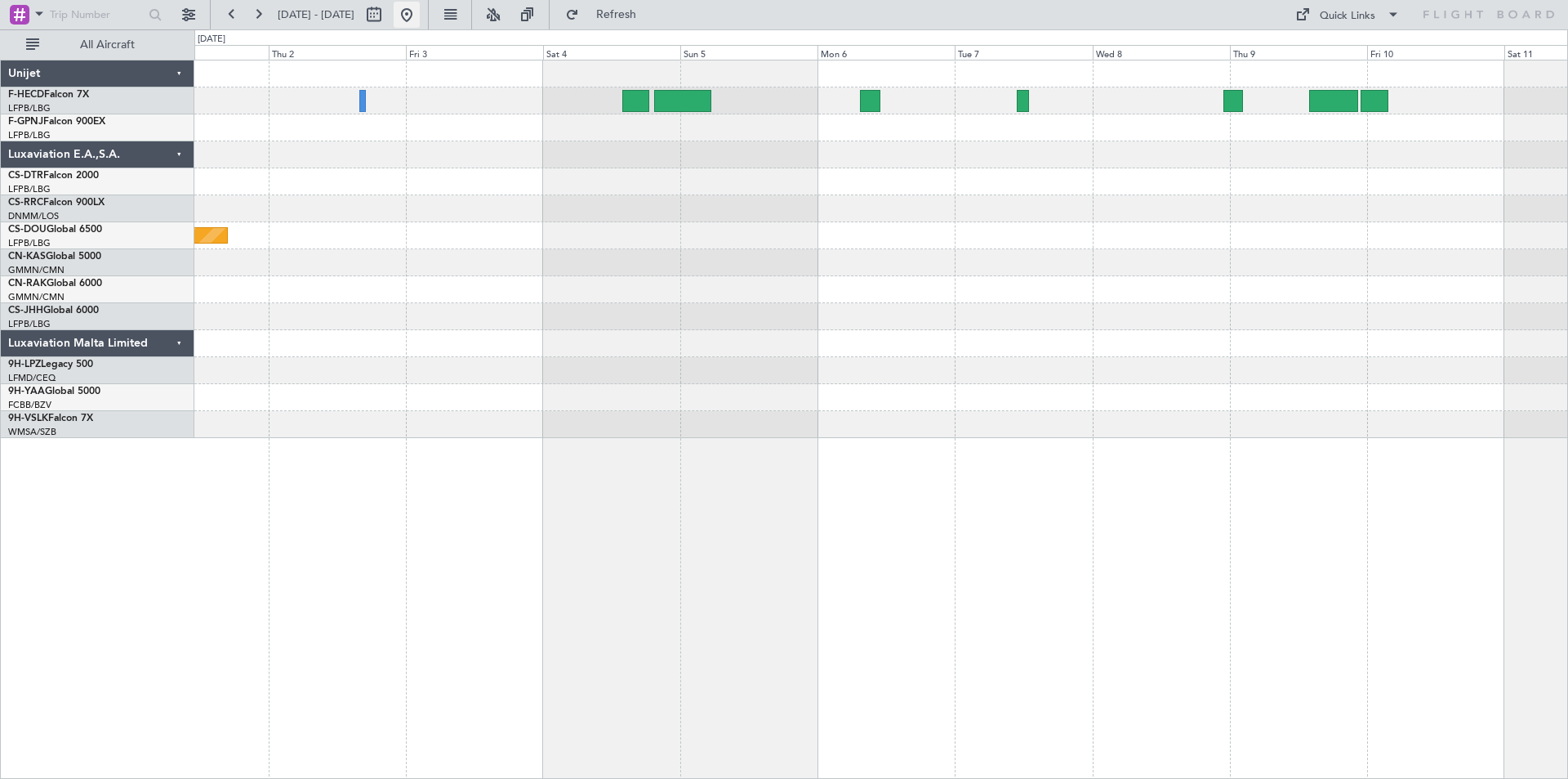
click at [419, 16] on button at bounding box center [406, 15] width 26 height 26
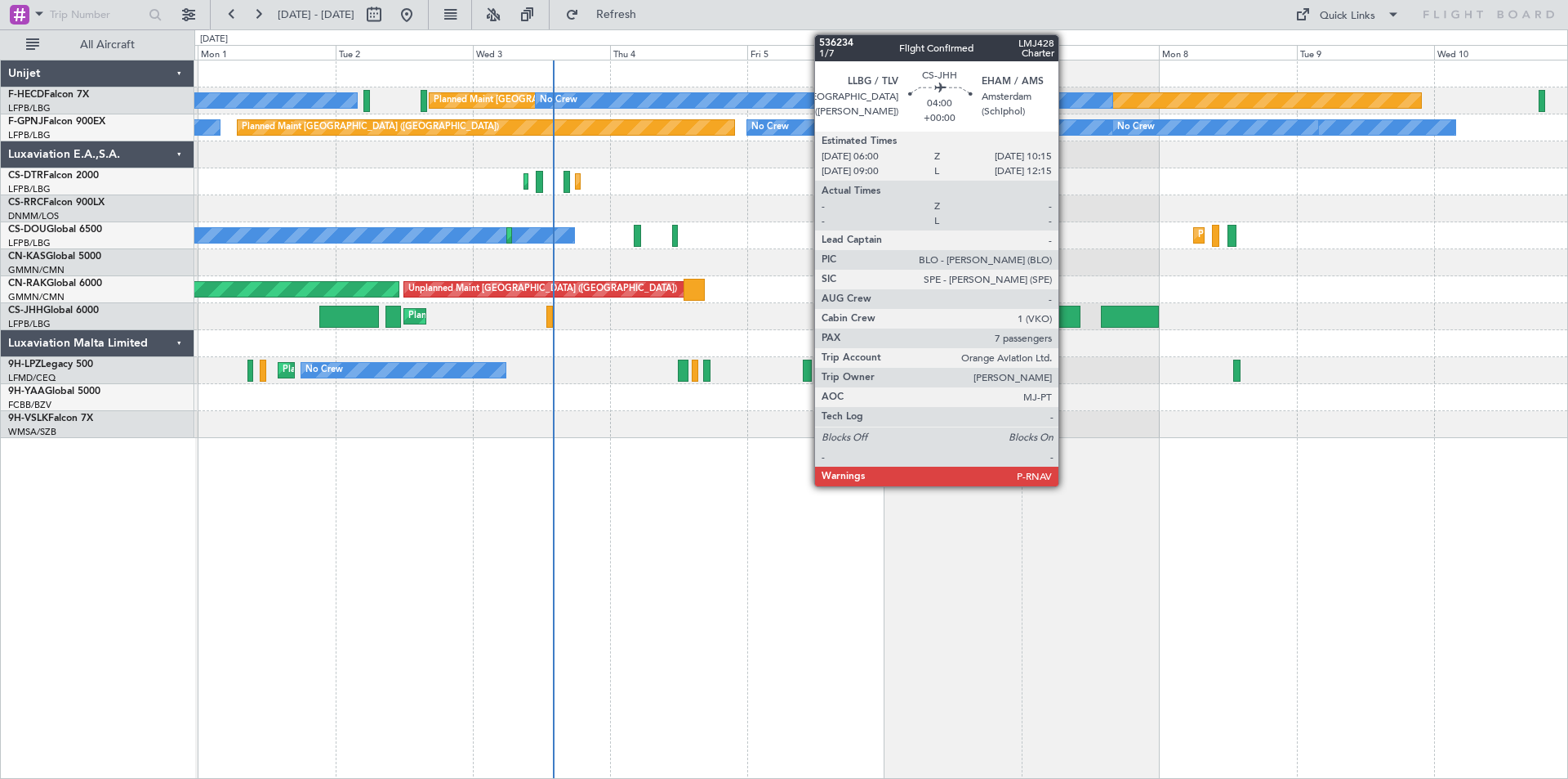
click at [1066, 322] on div at bounding box center [1067, 316] width 24 height 22
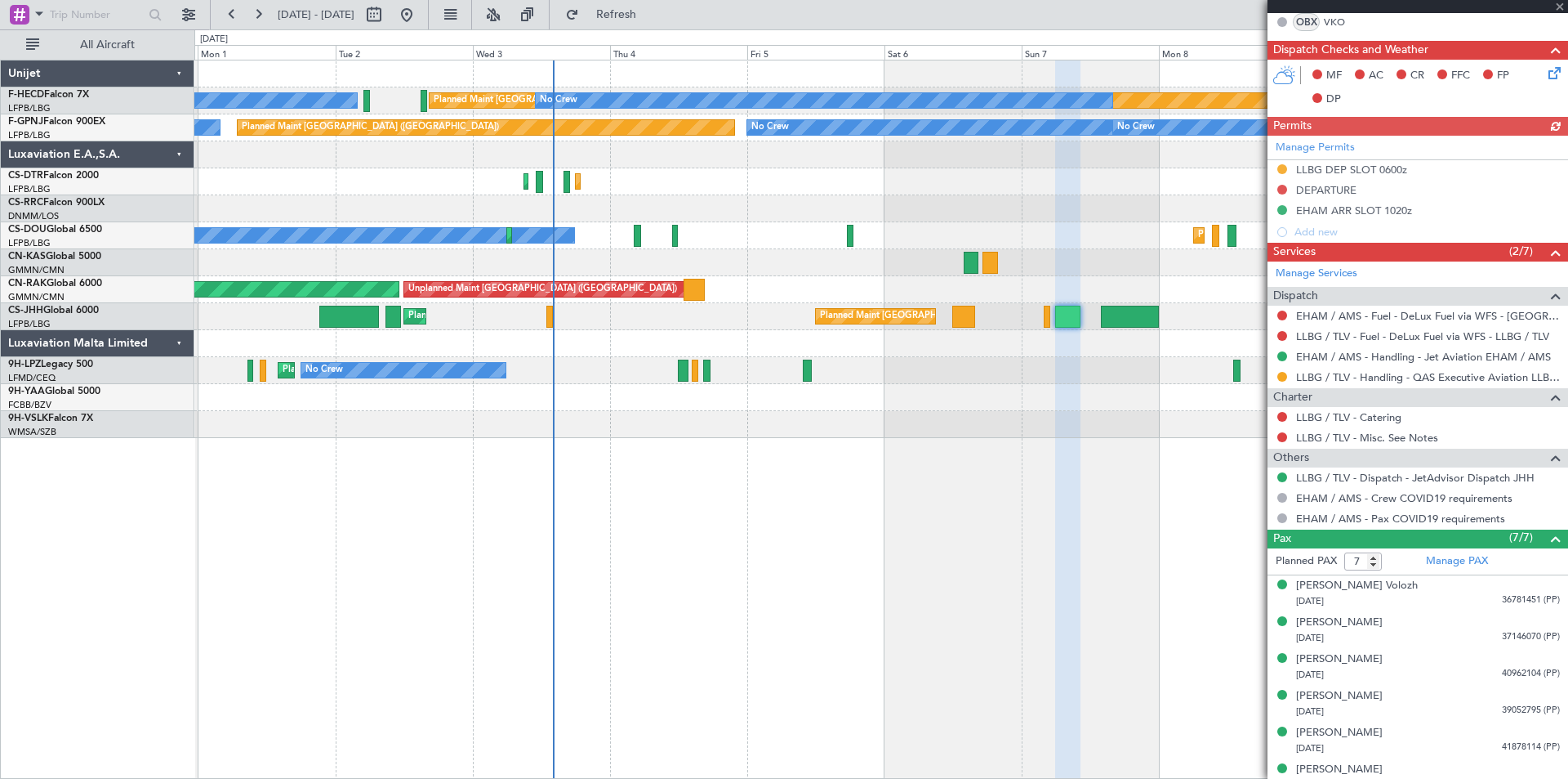
scroll to position [461, 0]
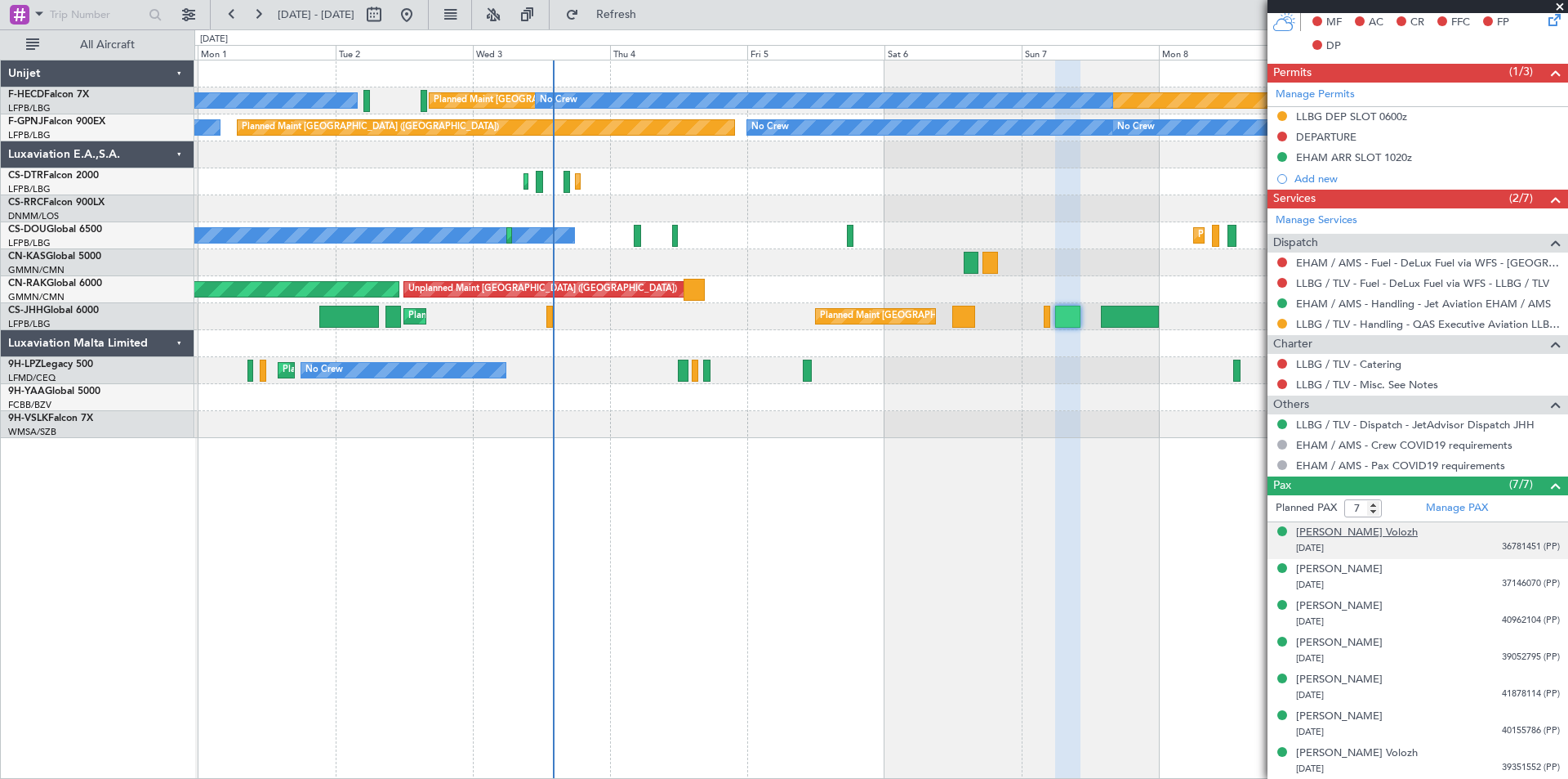
click at [1319, 534] on div "[PERSON_NAME] Volozh" at bounding box center [1357, 532] width 122 height 16
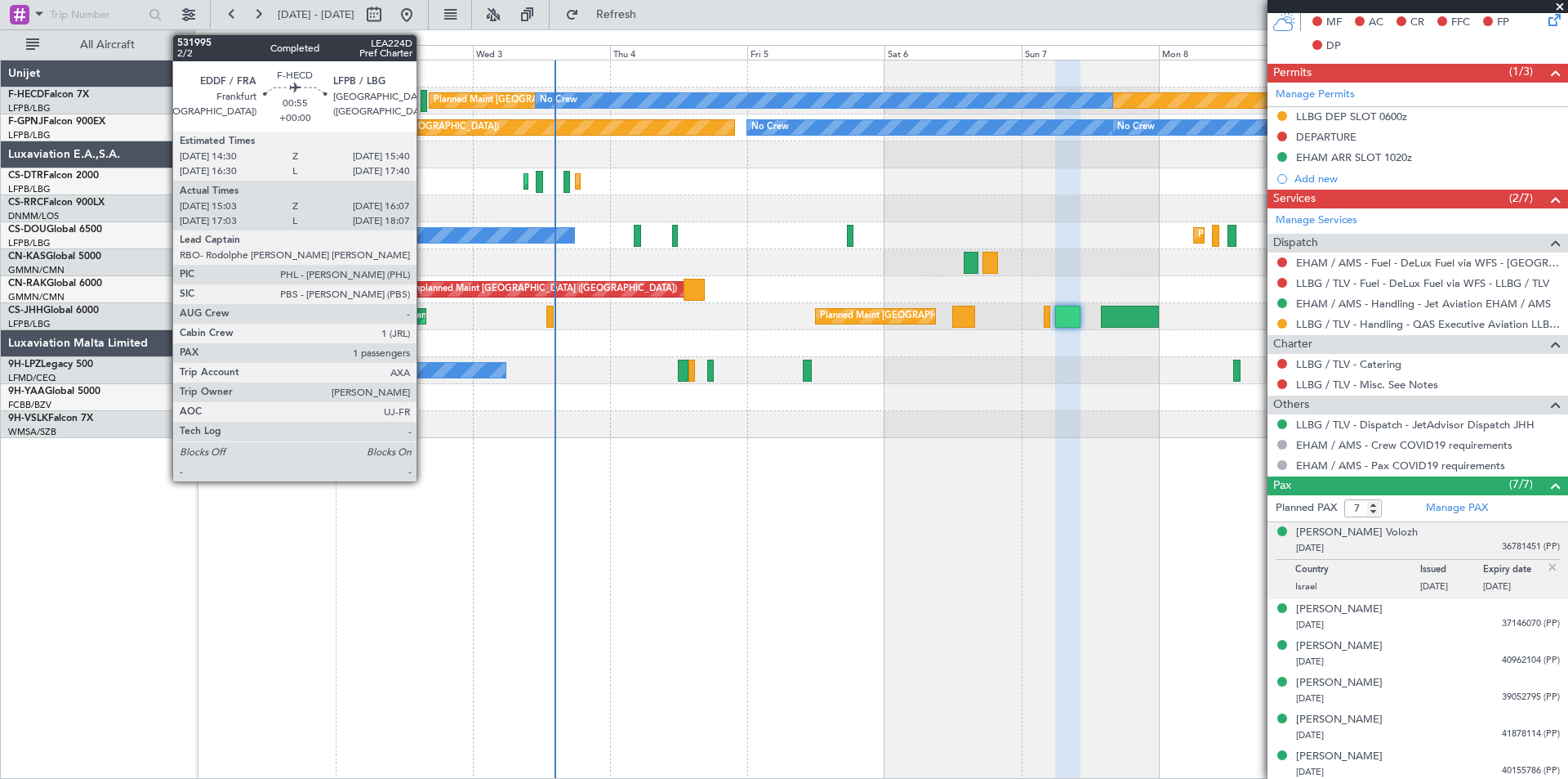
click at [424, 102] on div at bounding box center [423, 101] width 7 height 22
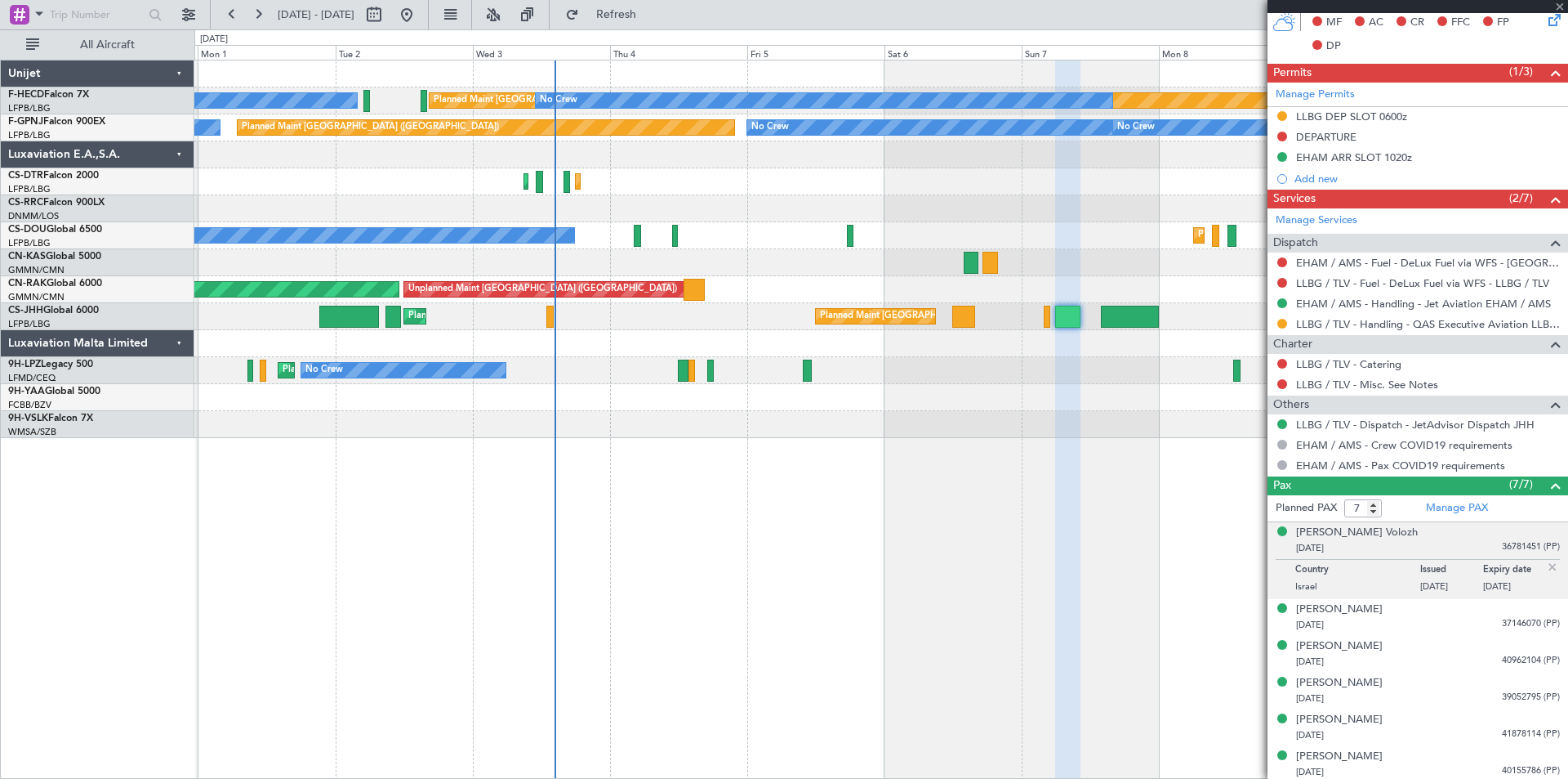
type input "15:13"
type input "16:02"
type input "1"
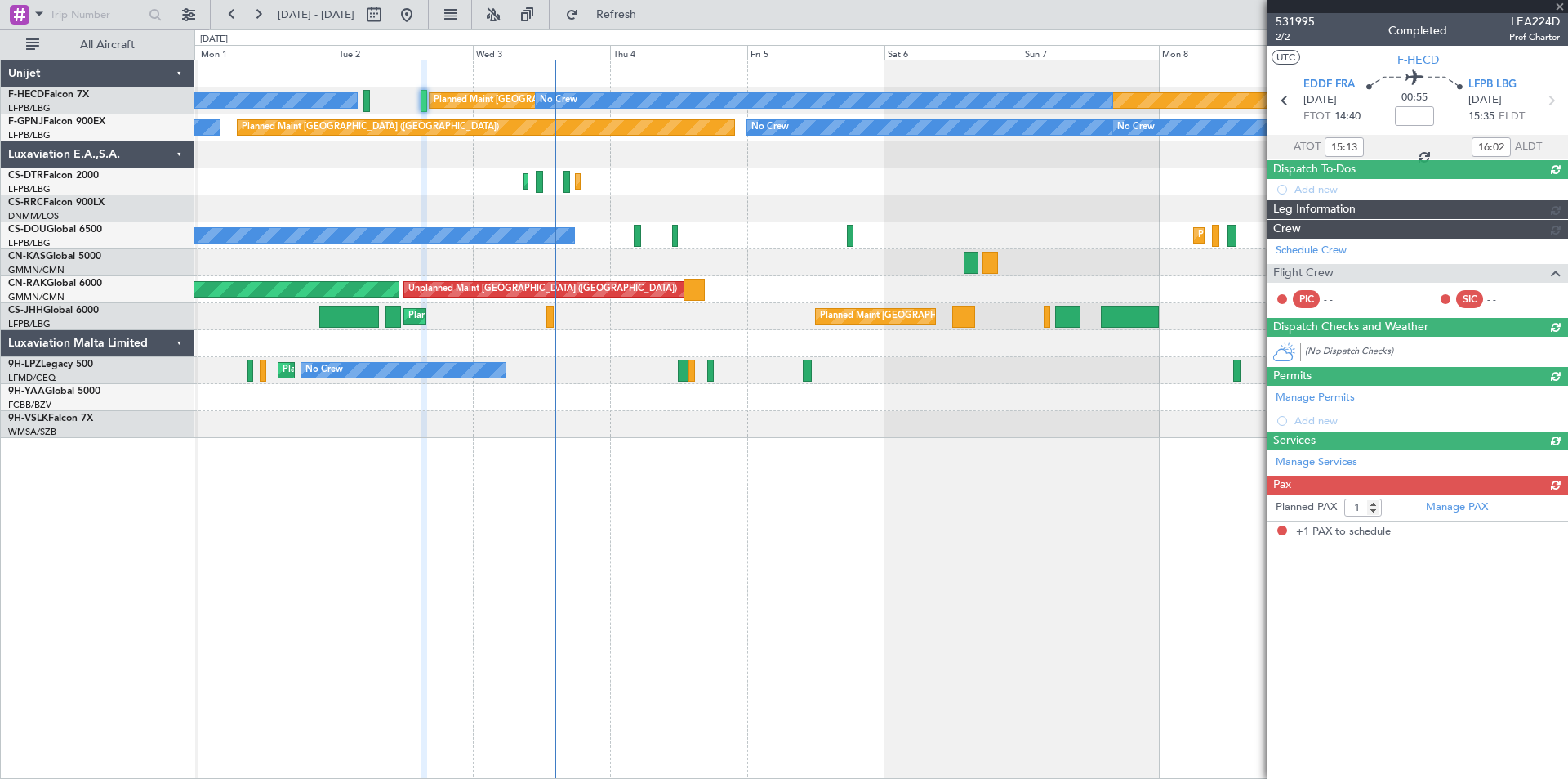
scroll to position [0, 0]
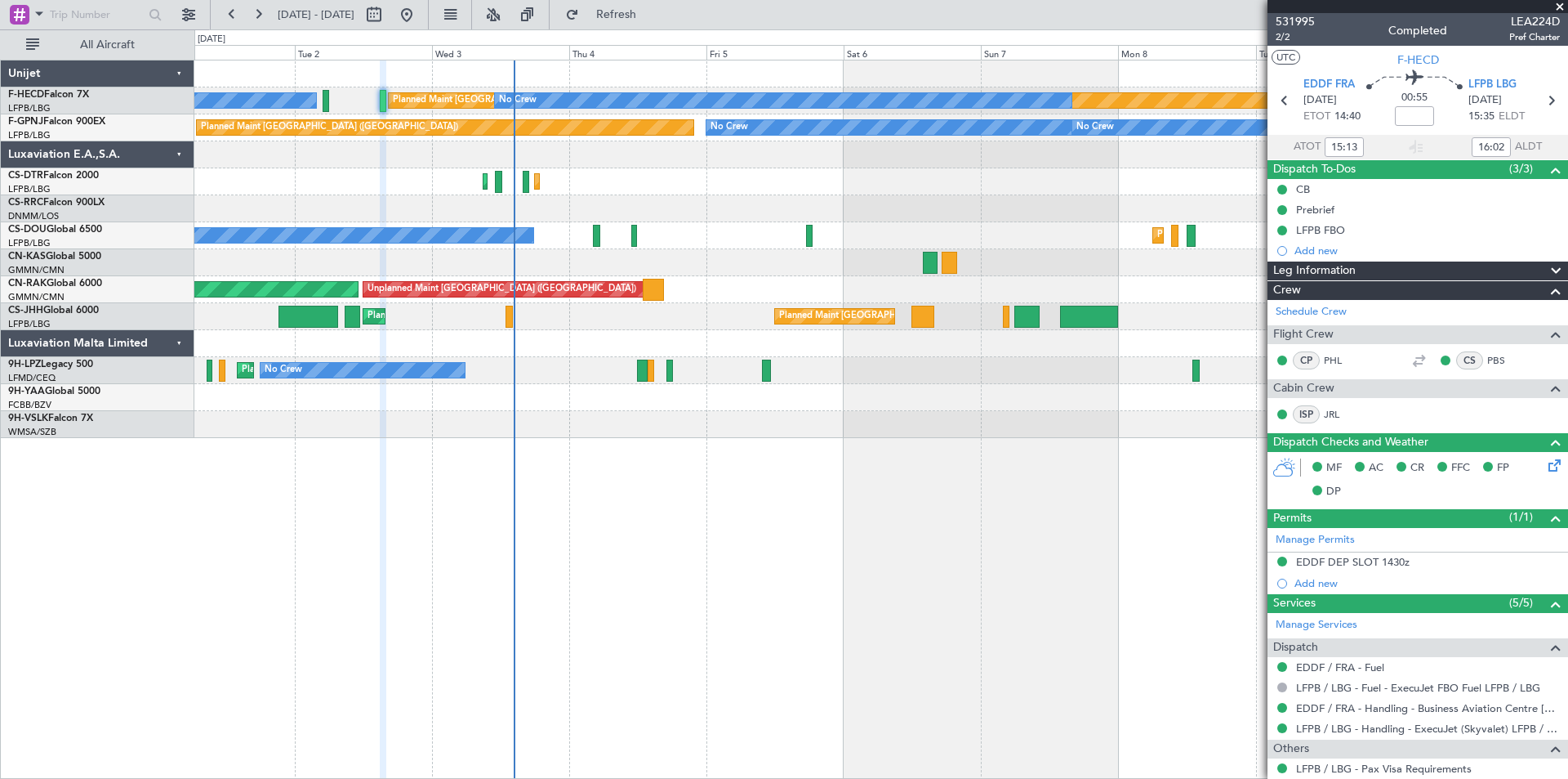
click at [955, 189] on div "Planned Maint Sofia Planned Maint Sofia No Crew" at bounding box center [881, 182] width 1373 height 27
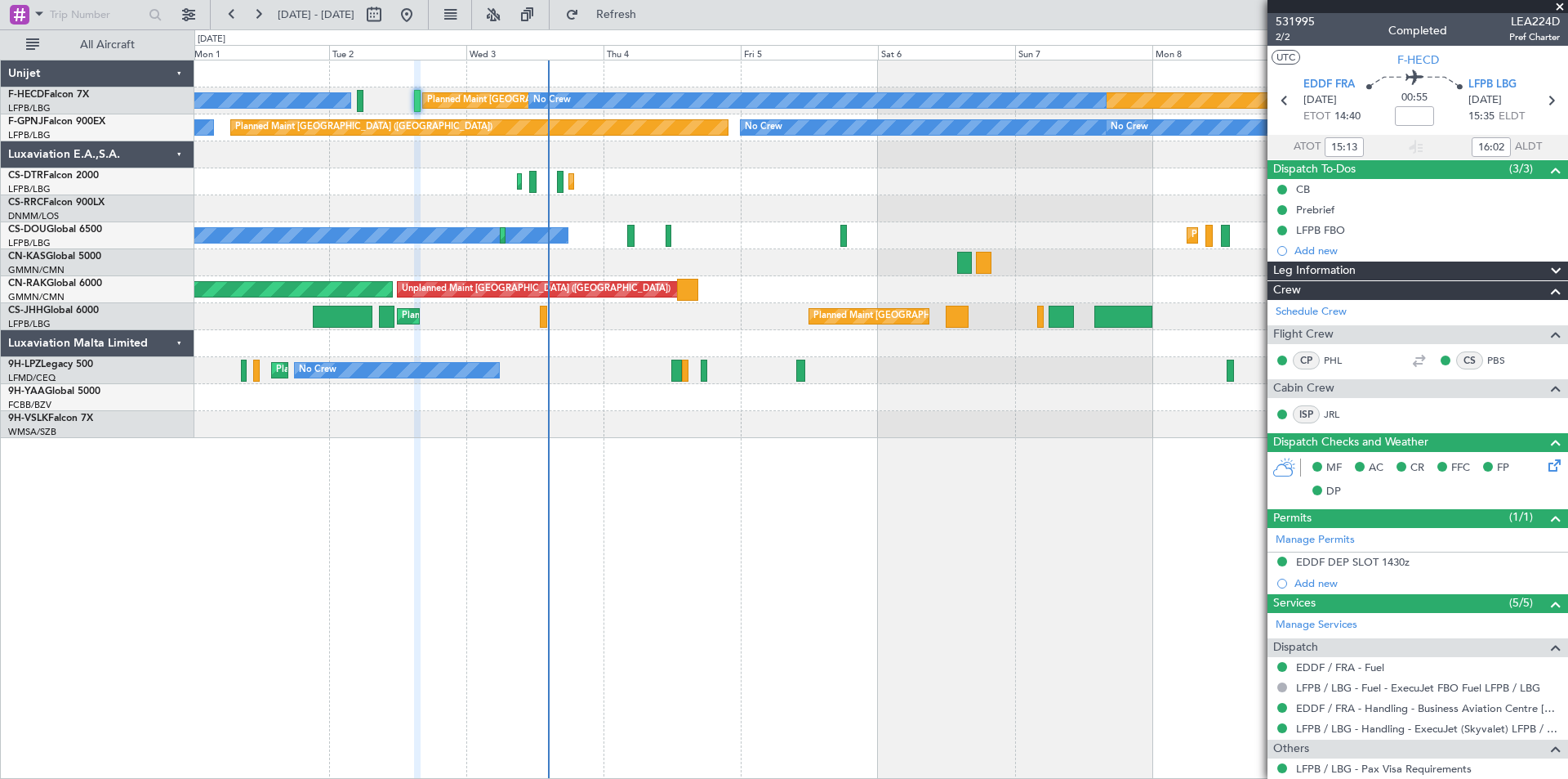
click at [968, 209] on div "Planned Maint [GEOGRAPHIC_DATA] ([GEOGRAPHIC_DATA])" at bounding box center [881, 209] width 1373 height 27
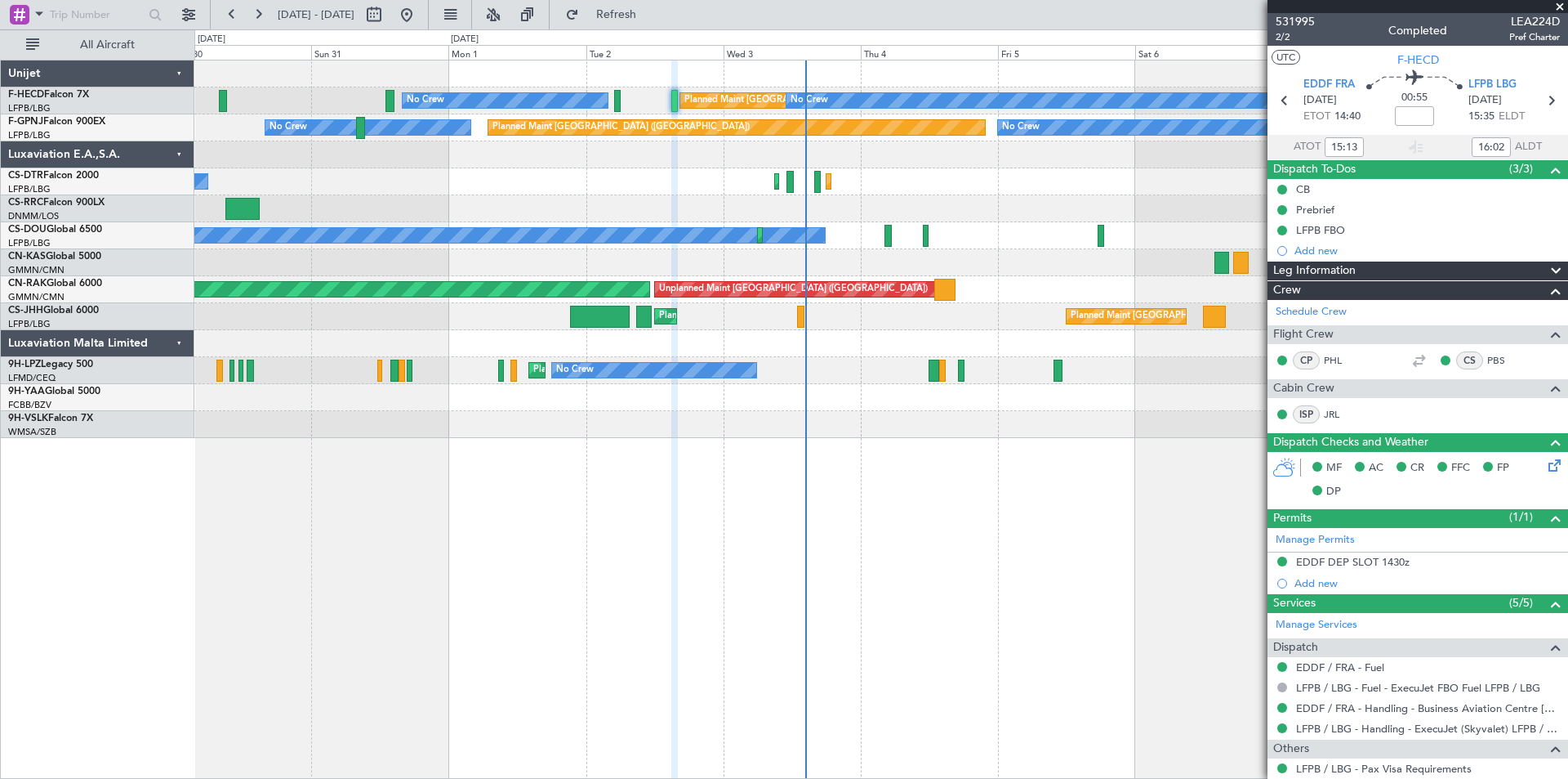
click at [697, 173] on div "Planned Maint Sofia Planned Maint Sofia No Crew" at bounding box center [881, 182] width 1373 height 27
